Goal: Transaction & Acquisition: Book appointment/travel/reservation

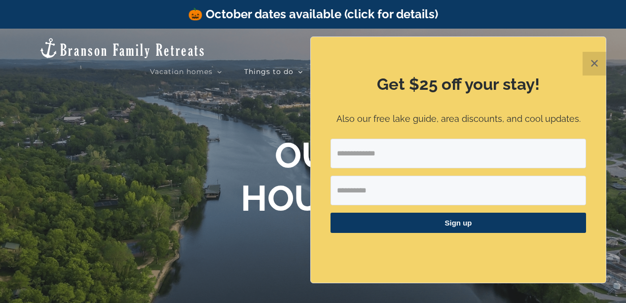
click at [599, 69] on button "✕" at bounding box center [594, 64] width 24 height 24
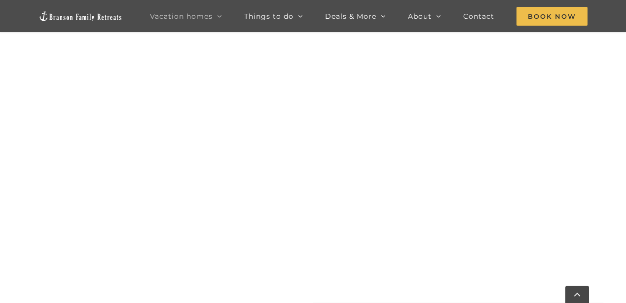
scroll to position [476, 0]
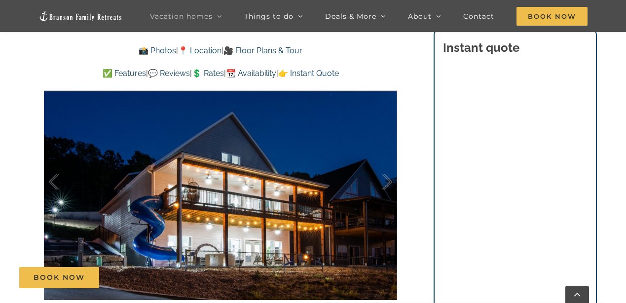
scroll to position [676, 0]
click at [391, 181] on div at bounding box center [377, 181] width 31 height 61
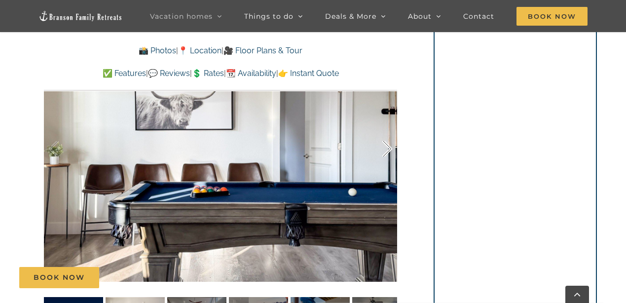
scroll to position [711, 0]
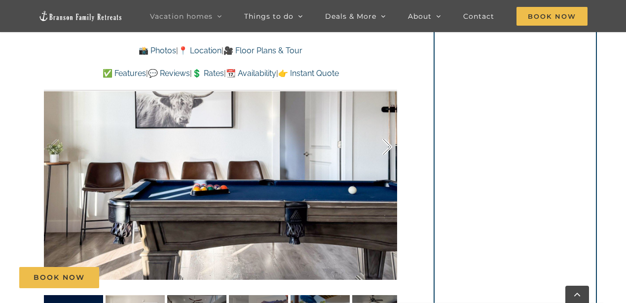
click at [386, 149] on div at bounding box center [377, 146] width 31 height 61
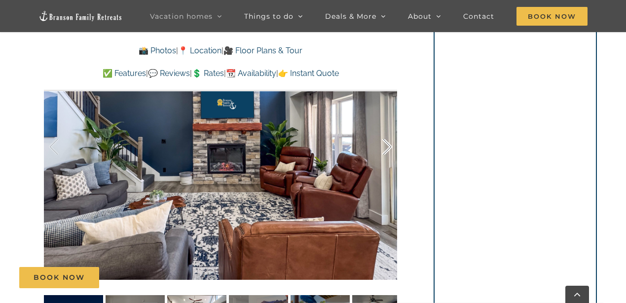
click at [386, 149] on div at bounding box center [377, 146] width 31 height 61
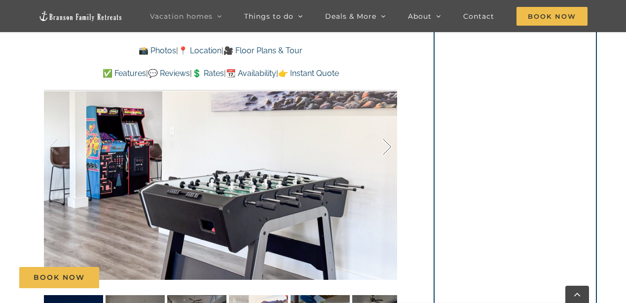
click at [386, 149] on div at bounding box center [377, 146] width 31 height 61
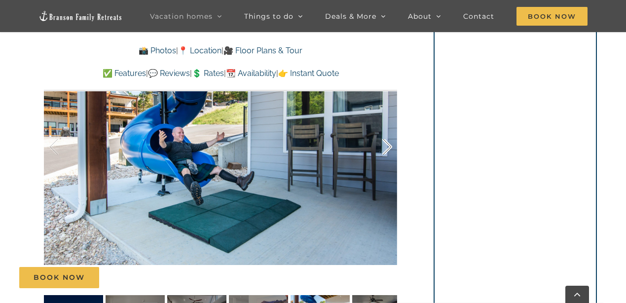
click at [386, 149] on div at bounding box center [377, 146] width 31 height 61
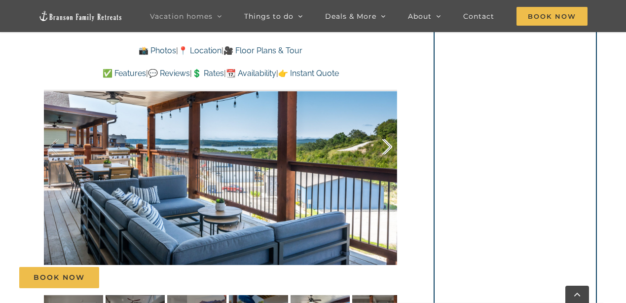
click at [386, 149] on div at bounding box center [377, 146] width 31 height 61
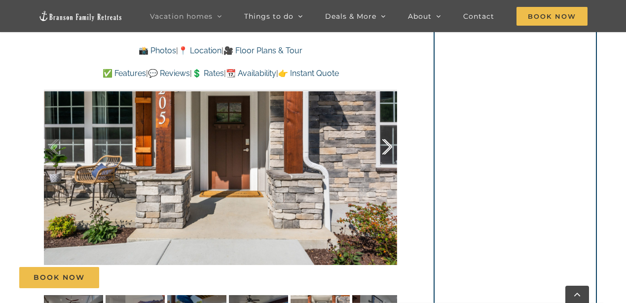
click at [386, 149] on div at bounding box center [377, 146] width 31 height 61
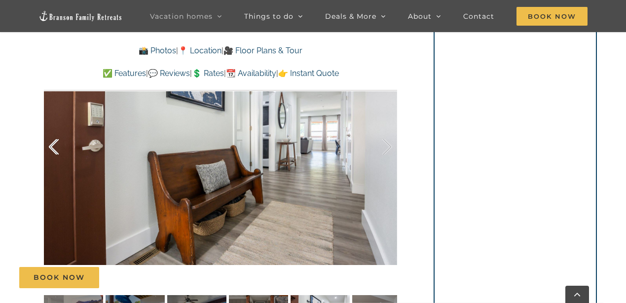
click at [49, 139] on div at bounding box center [64, 146] width 31 height 61
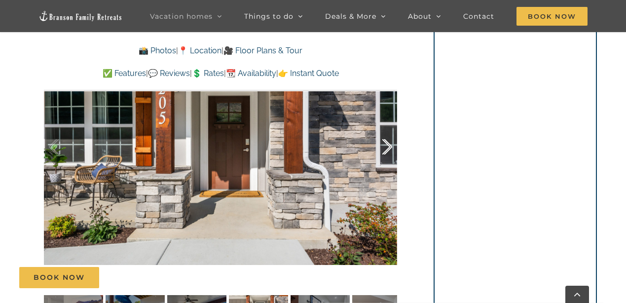
click at [391, 150] on div at bounding box center [377, 146] width 31 height 61
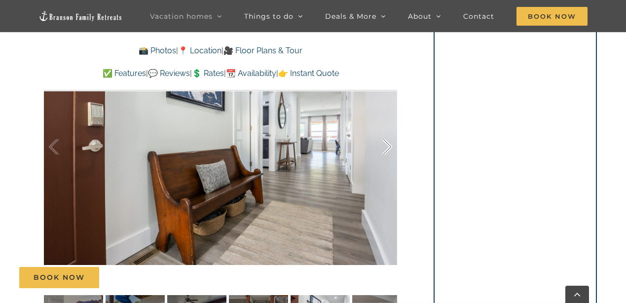
click at [391, 150] on div at bounding box center [377, 146] width 31 height 61
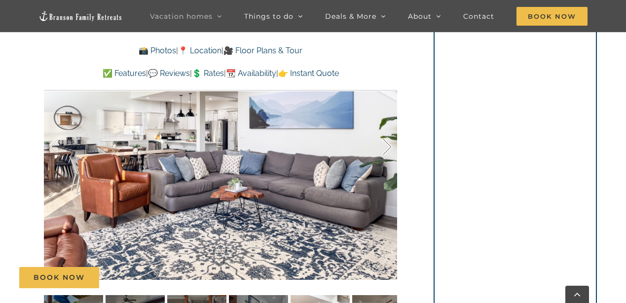
click at [391, 150] on div at bounding box center [377, 146] width 31 height 61
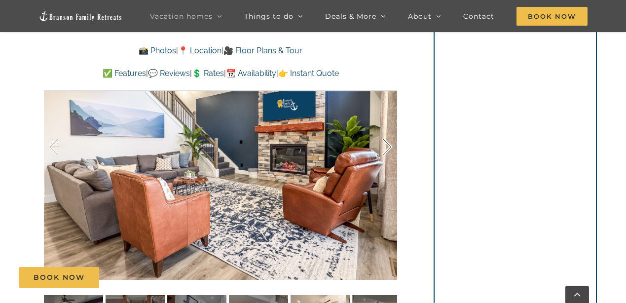
click at [391, 150] on div at bounding box center [377, 146] width 31 height 61
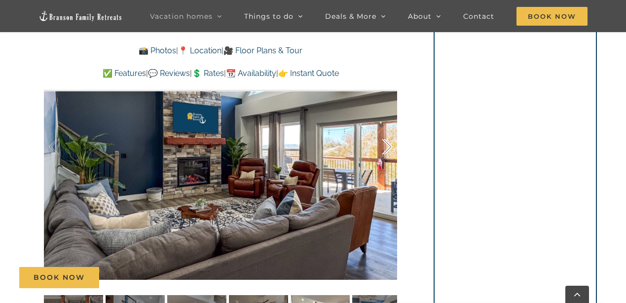
click at [391, 150] on div at bounding box center [377, 146] width 31 height 61
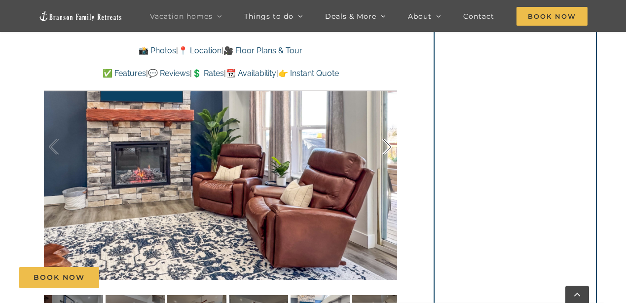
click at [391, 150] on div at bounding box center [377, 146] width 31 height 61
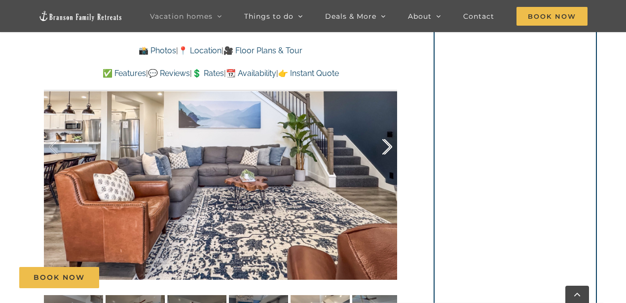
click at [391, 150] on div at bounding box center [377, 146] width 31 height 61
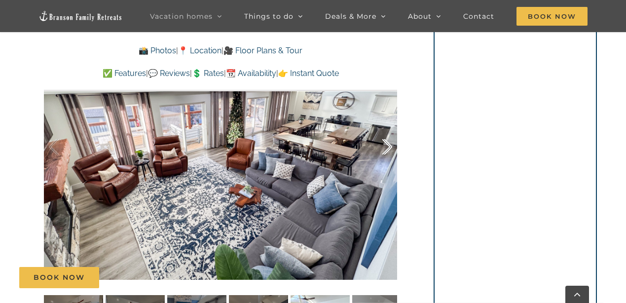
click at [391, 150] on div at bounding box center [377, 146] width 31 height 61
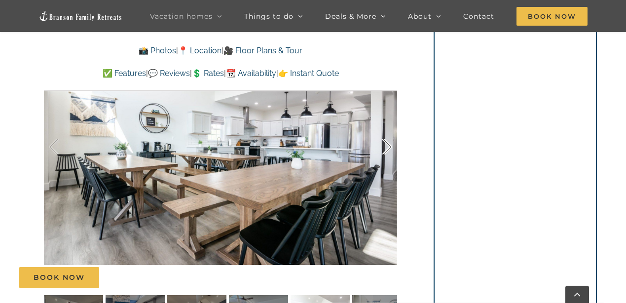
click at [391, 150] on div at bounding box center [377, 146] width 31 height 61
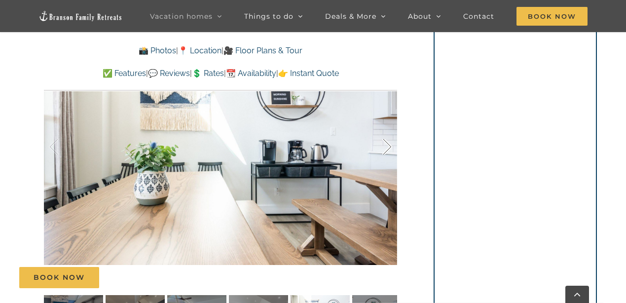
click at [391, 150] on div at bounding box center [377, 146] width 31 height 61
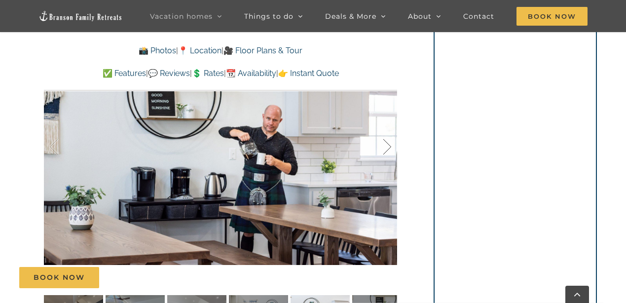
click at [391, 150] on div at bounding box center [377, 146] width 31 height 61
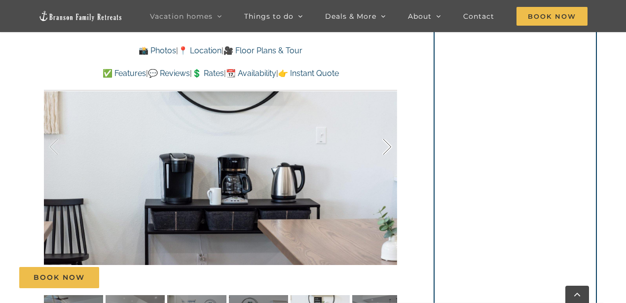
click at [391, 150] on div at bounding box center [377, 146] width 31 height 61
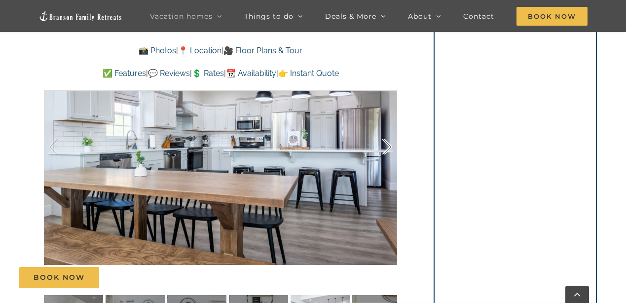
click at [391, 150] on div at bounding box center [377, 146] width 31 height 61
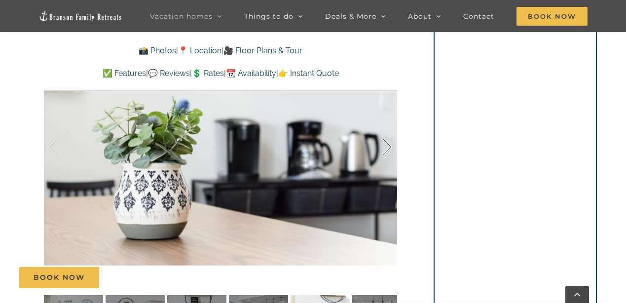
click at [391, 150] on div at bounding box center [377, 146] width 31 height 61
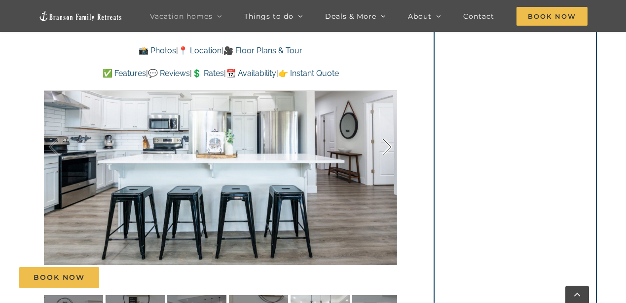
click at [391, 150] on div at bounding box center [377, 146] width 31 height 61
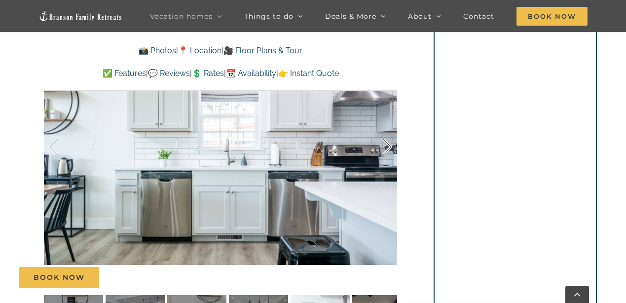
click at [391, 150] on div at bounding box center [377, 146] width 31 height 61
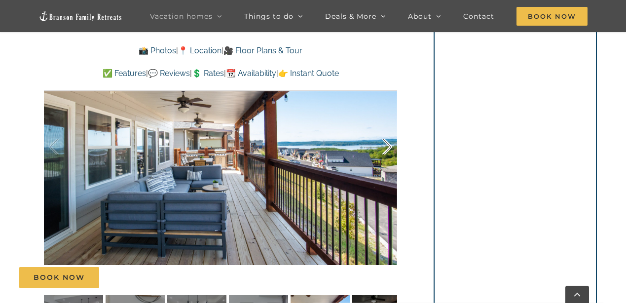
click at [391, 150] on div at bounding box center [377, 146] width 31 height 61
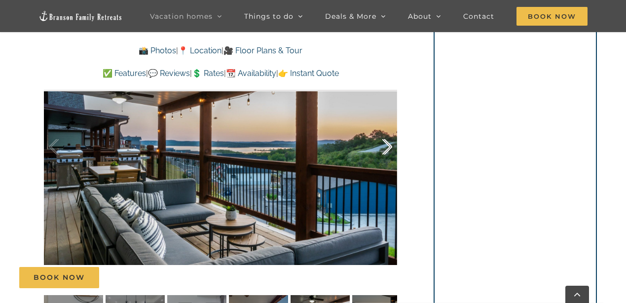
click at [391, 150] on div at bounding box center [377, 146] width 31 height 61
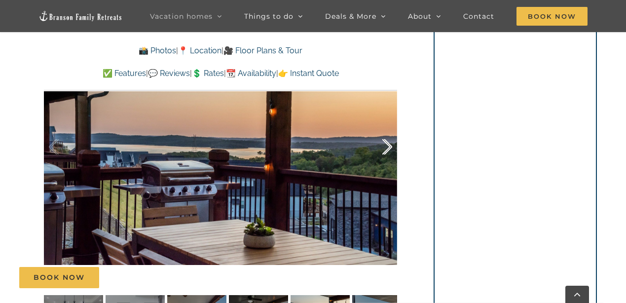
click at [391, 150] on div at bounding box center [377, 146] width 31 height 61
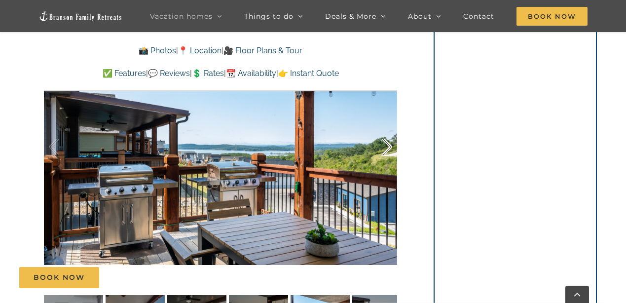
click at [391, 150] on div at bounding box center [377, 146] width 31 height 61
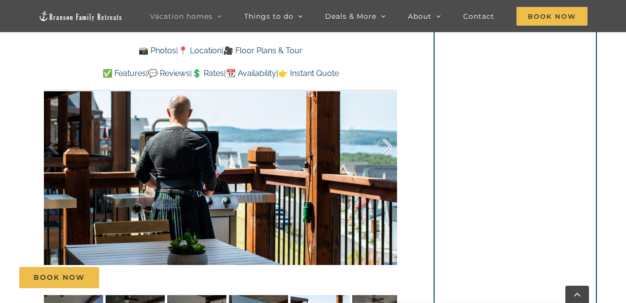
click at [391, 150] on div at bounding box center [377, 146] width 31 height 61
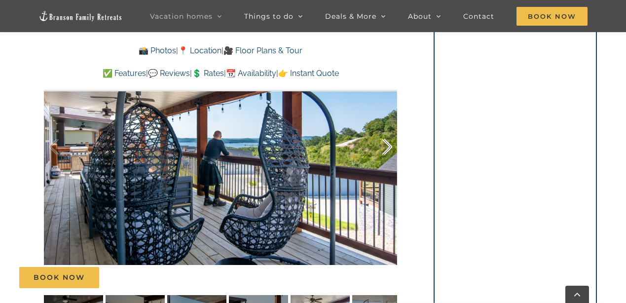
click at [391, 150] on div at bounding box center [377, 146] width 31 height 61
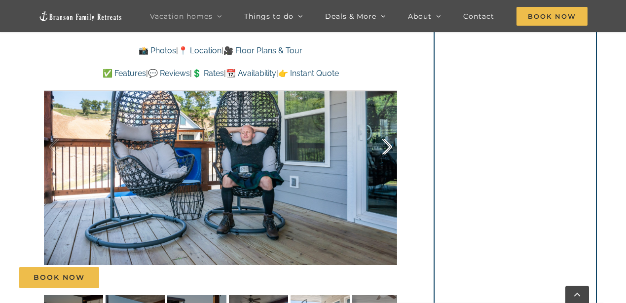
click at [391, 150] on div at bounding box center [377, 146] width 31 height 61
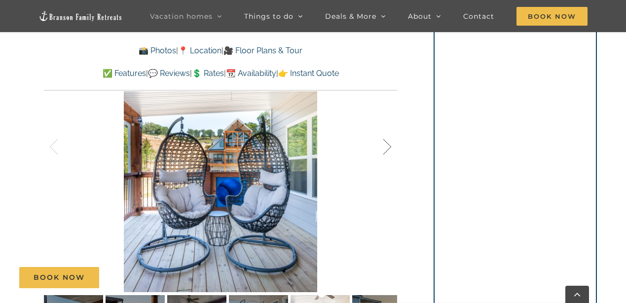
click at [391, 150] on div at bounding box center [377, 146] width 31 height 61
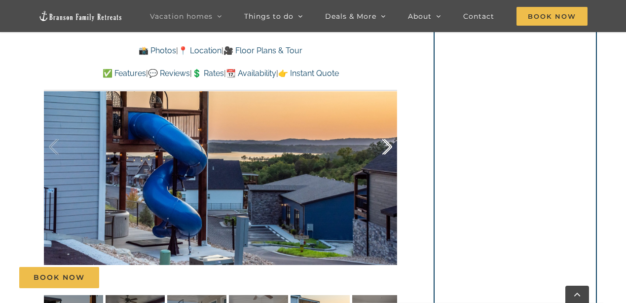
click at [391, 150] on div at bounding box center [377, 146] width 31 height 61
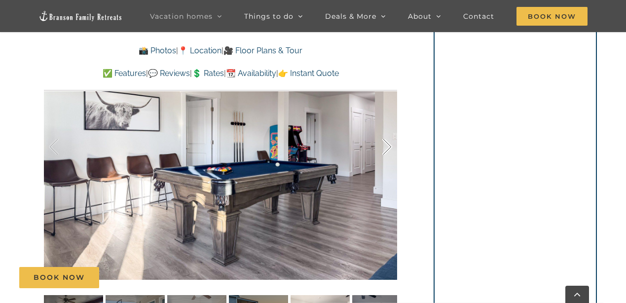
click at [391, 150] on div at bounding box center [377, 146] width 31 height 61
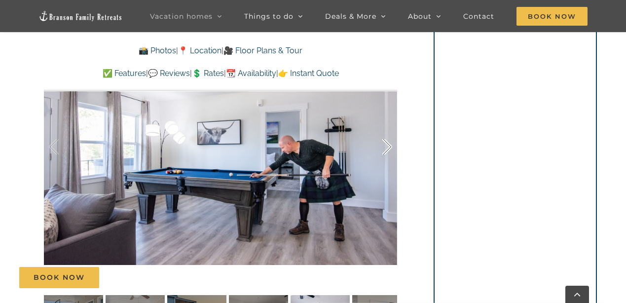
click at [391, 150] on div at bounding box center [377, 146] width 31 height 61
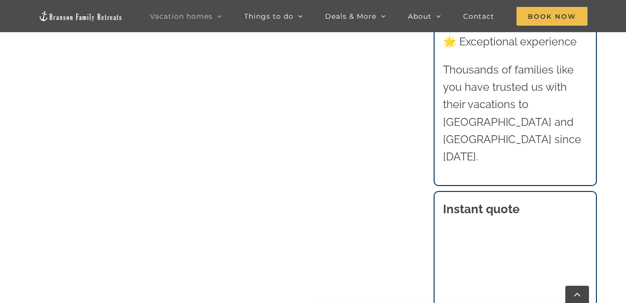
scroll to position [614, 0]
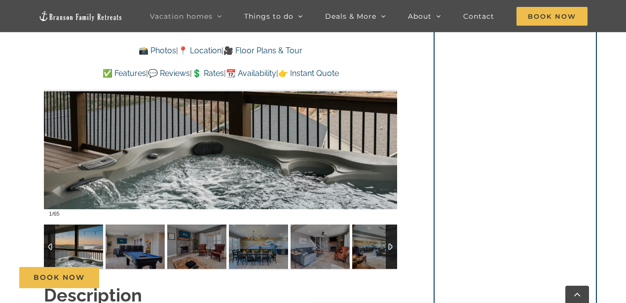
scroll to position [717, 0]
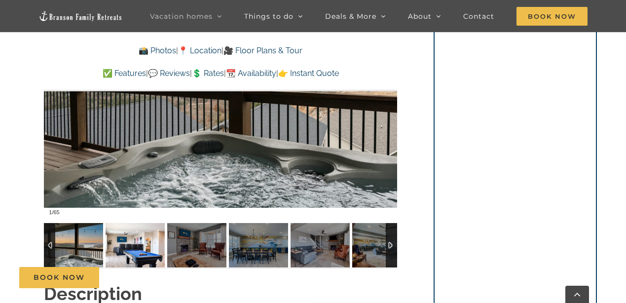
click at [130, 249] on img at bounding box center [135, 245] width 59 height 44
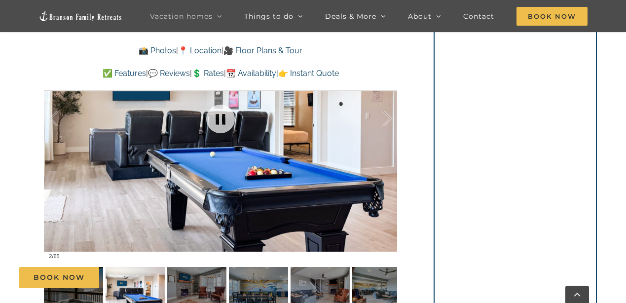
scroll to position [672, 0]
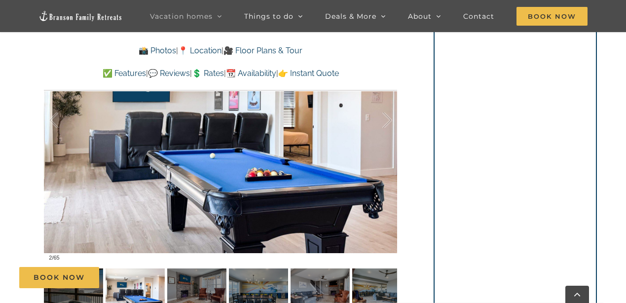
click at [394, 119] on div at bounding box center [220, 120] width 353 height 290
click at [385, 119] on div at bounding box center [377, 120] width 31 height 61
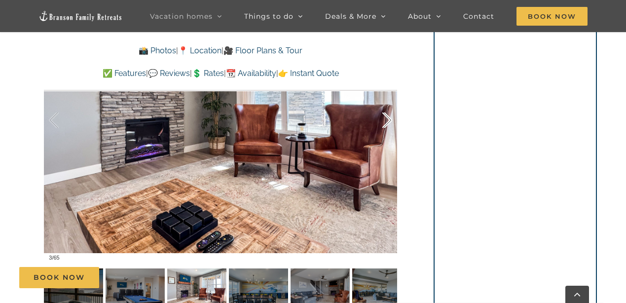
click at [385, 119] on div at bounding box center [377, 120] width 31 height 61
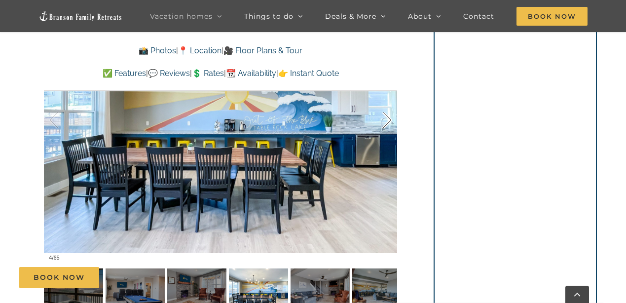
click at [385, 119] on div at bounding box center [377, 120] width 31 height 61
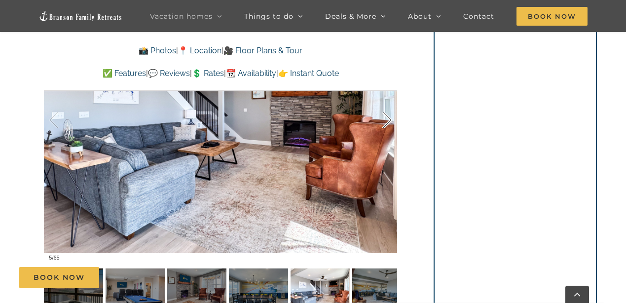
click at [385, 119] on div at bounding box center [377, 120] width 31 height 61
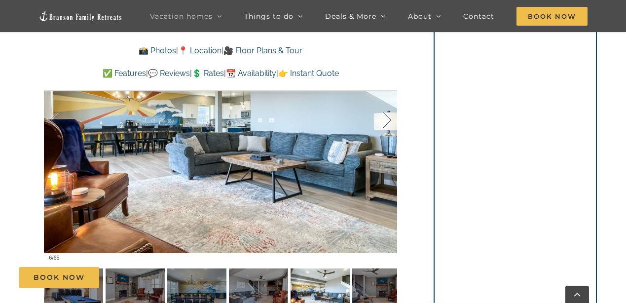
click at [385, 119] on div at bounding box center [377, 120] width 31 height 61
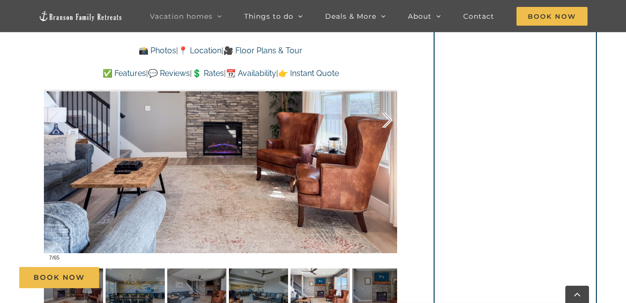
click at [385, 119] on div at bounding box center [377, 120] width 31 height 61
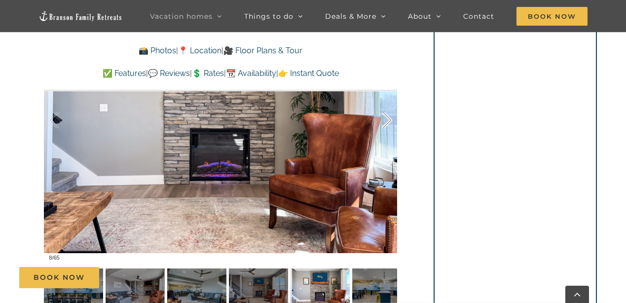
click at [385, 119] on div at bounding box center [377, 120] width 31 height 61
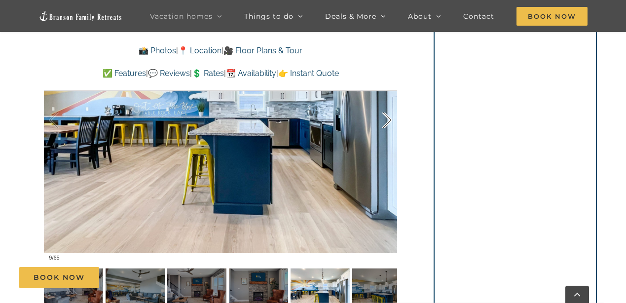
click at [385, 119] on div at bounding box center [377, 120] width 31 height 61
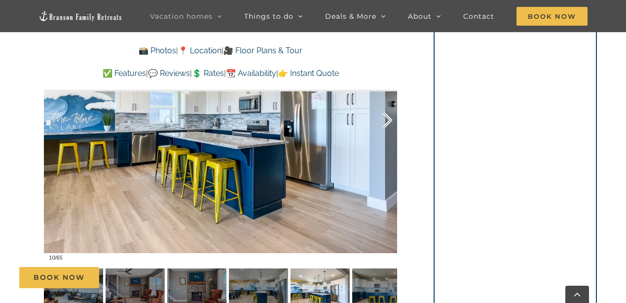
click at [385, 119] on div at bounding box center [377, 120] width 31 height 61
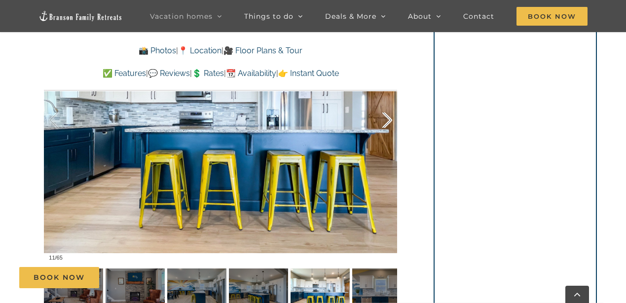
click at [385, 119] on div at bounding box center [377, 120] width 31 height 61
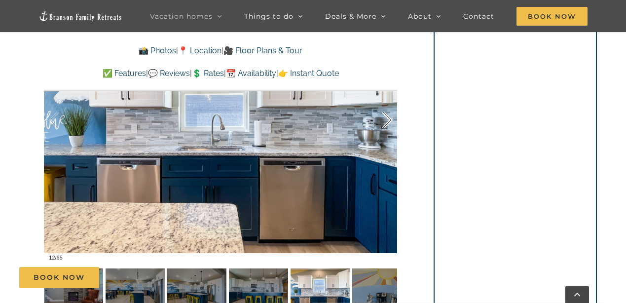
click at [385, 119] on div at bounding box center [377, 120] width 31 height 61
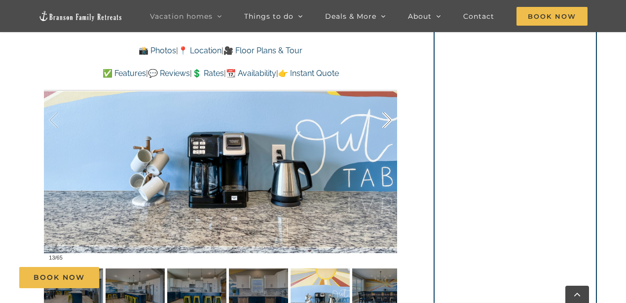
click at [385, 119] on div at bounding box center [377, 120] width 31 height 61
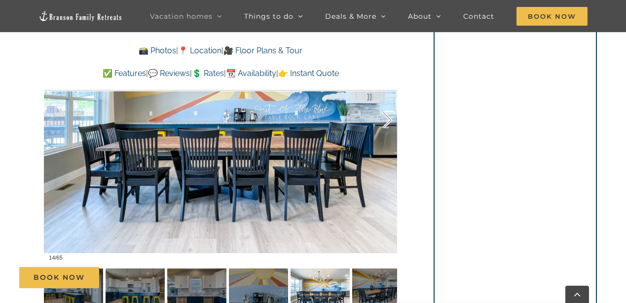
click at [385, 119] on div at bounding box center [377, 120] width 31 height 61
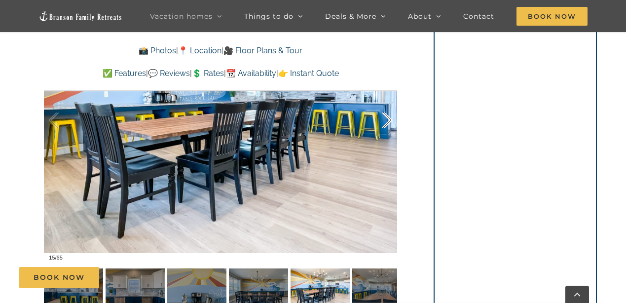
click at [385, 119] on div at bounding box center [377, 120] width 31 height 61
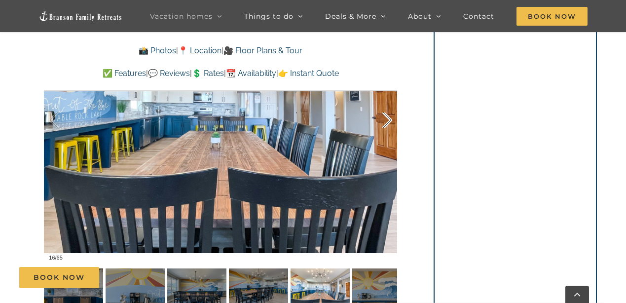
click at [385, 119] on div at bounding box center [377, 120] width 31 height 61
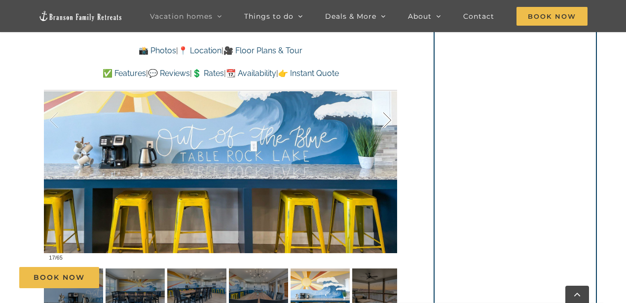
click at [385, 119] on div at bounding box center [377, 120] width 31 height 61
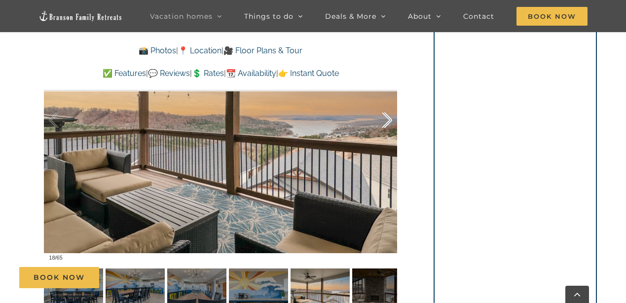
click at [385, 119] on div at bounding box center [377, 120] width 31 height 61
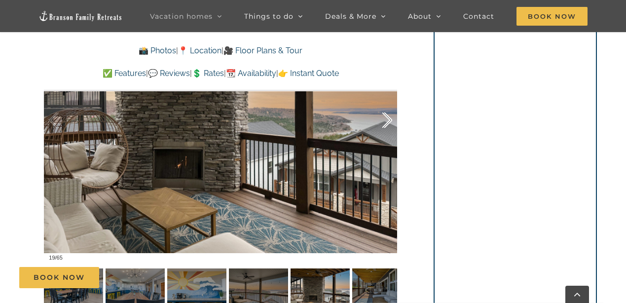
click at [385, 119] on div at bounding box center [377, 120] width 31 height 61
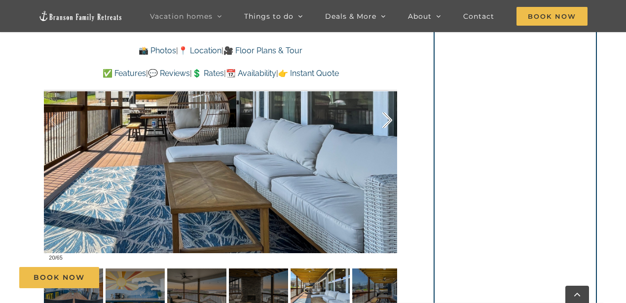
click at [385, 119] on div at bounding box center [377, 120] width 31 height 61
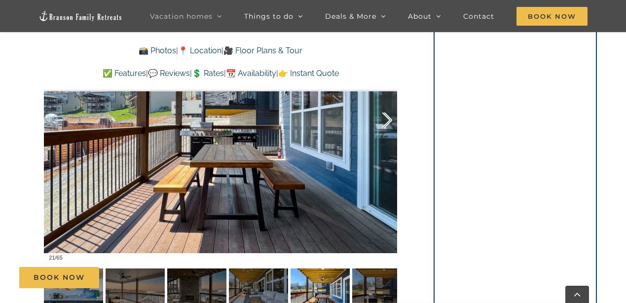
click at [385, 119] on div at bounding box center [377, 120] width 31 height 61
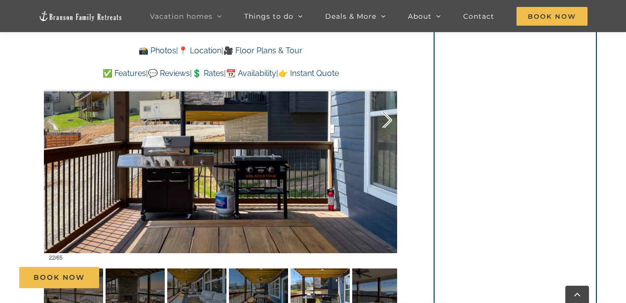
click at [385, 119] on div at bounding box center [377, 120] width 31 height 61
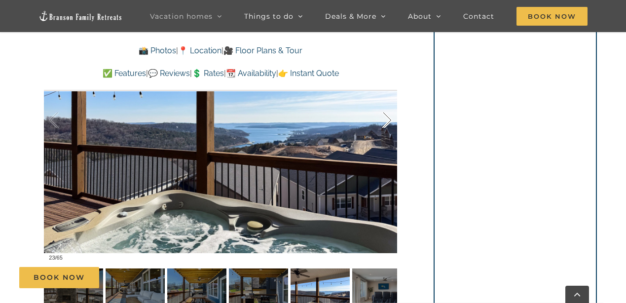
click at [385, 119] on div at bounding box center [377, 120] width 31 height 61
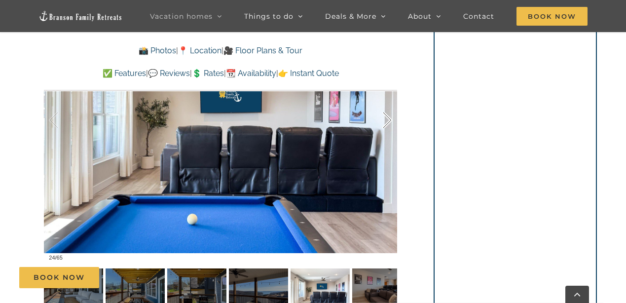
click at [385, 119] on div at bounding box center [377, 120] width 31 height 61
